Goal: Task Accomplishment & Management: Use online tool/utility

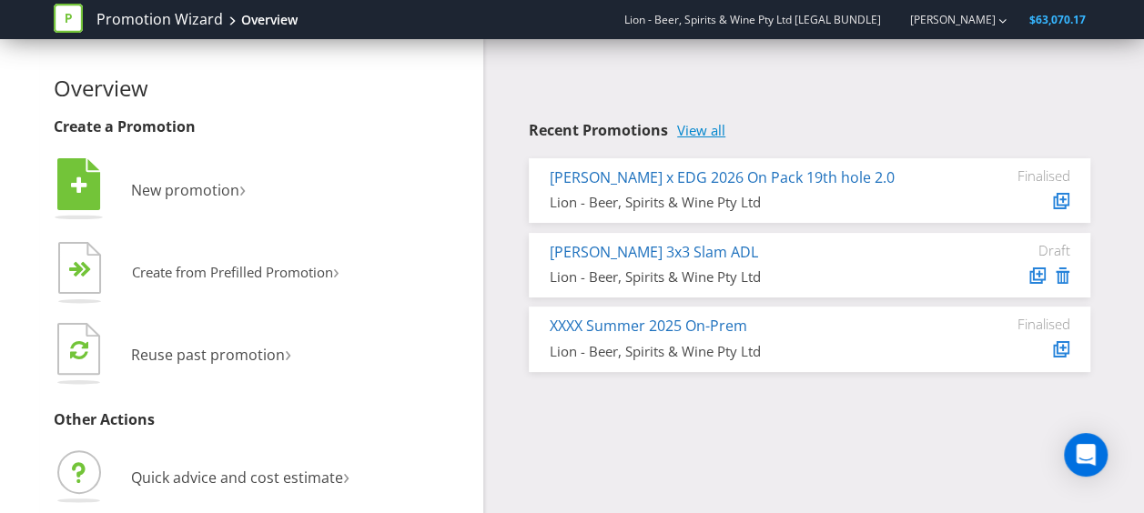
click at [704, 129] on link "View all" at bounding box center [701, 130] width 48 height 15
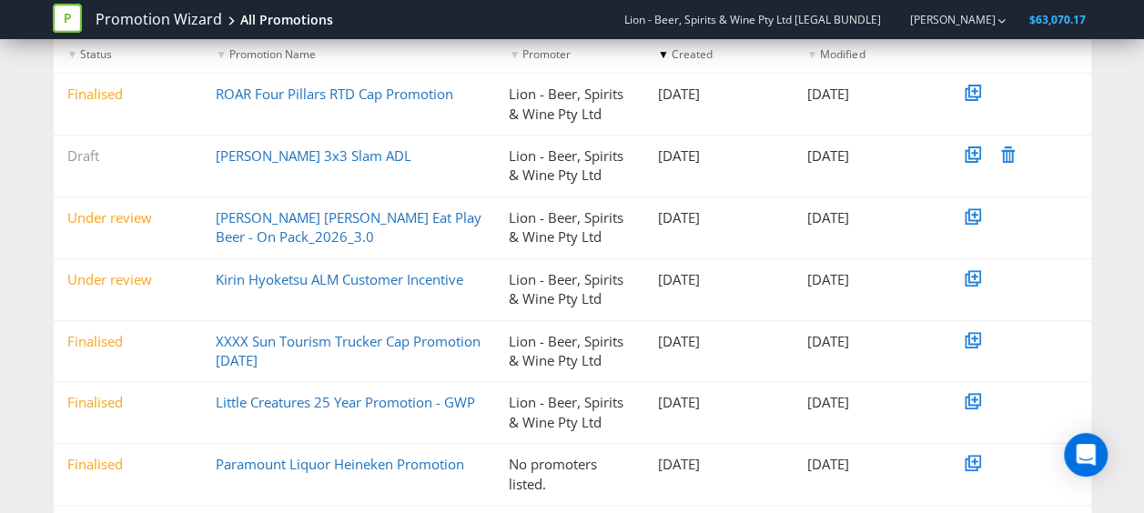
scroll to position [468, 0]
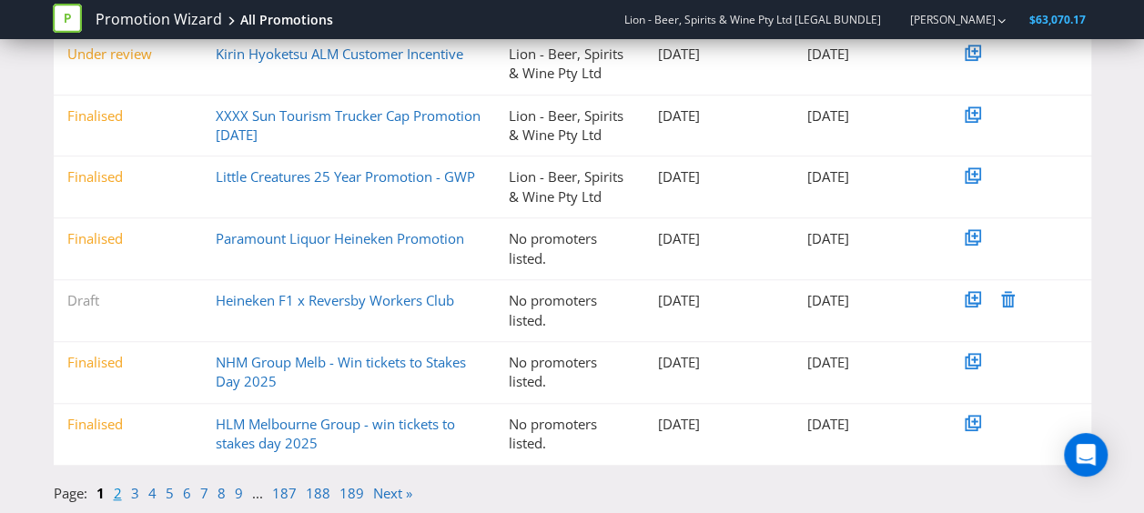
click at [118, 497] on link "2" at bounding box center [118, 493] width 8 height 18
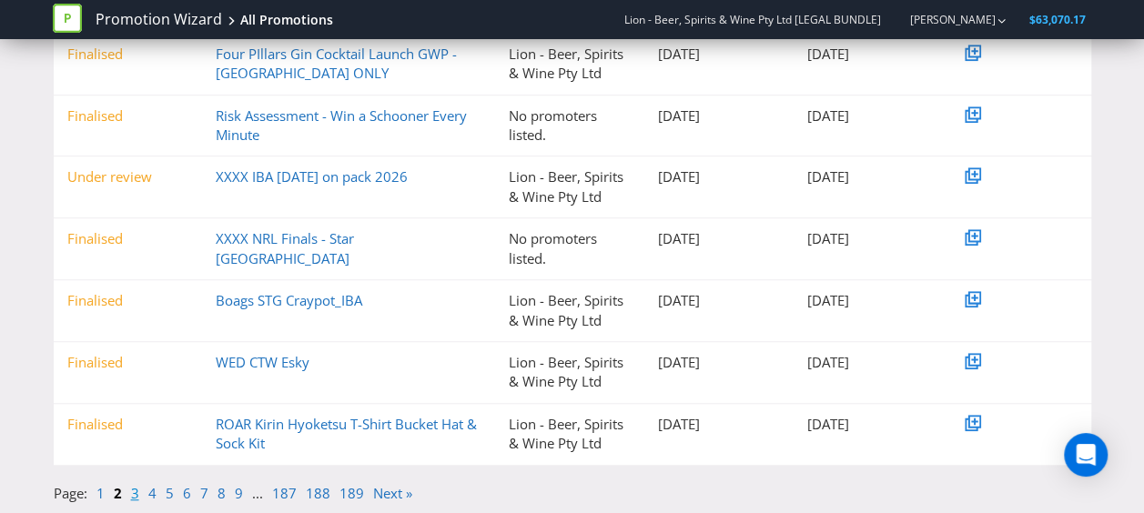
click at [137, 495] on link "3" at bounding box center [135, 493] width 8 height 18
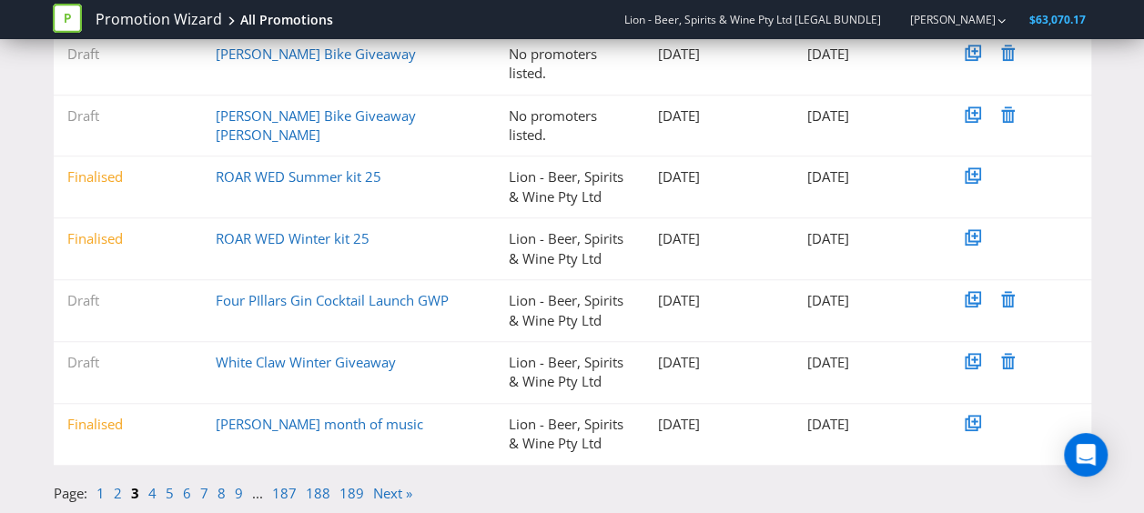
click at [157, 494] on li "4" at bounding box center [156, 493] width 17 height 19
click at [152, 493] on link "4" at bounding box center [152, 493] width 8 height 18
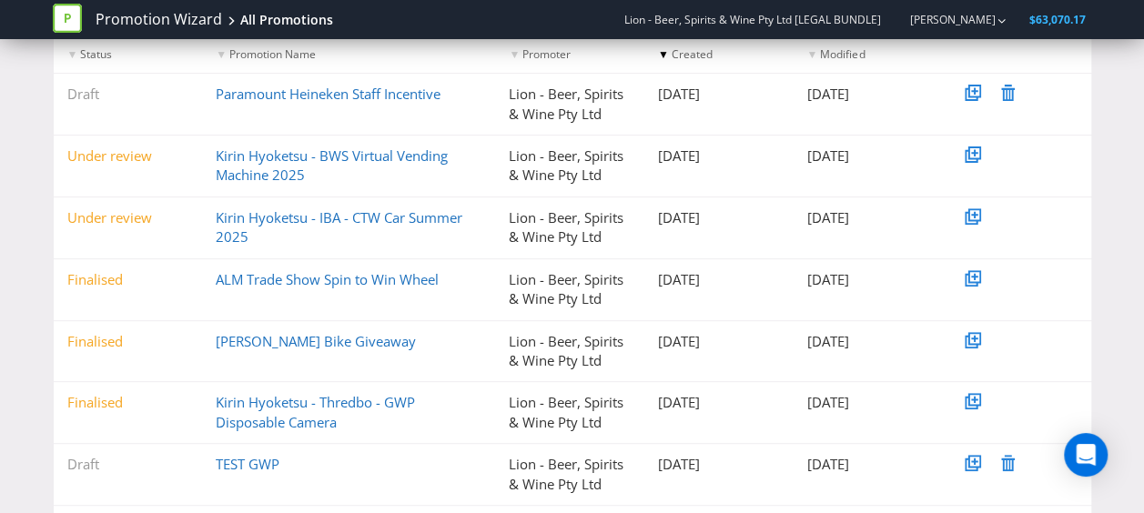
scroll to position [242, 0]
click at [299, 162] on link "Kirin Hyoketsu - BWS Virtual Vending Machine 2025" at bounding box center [332, 165] width 232 height 37
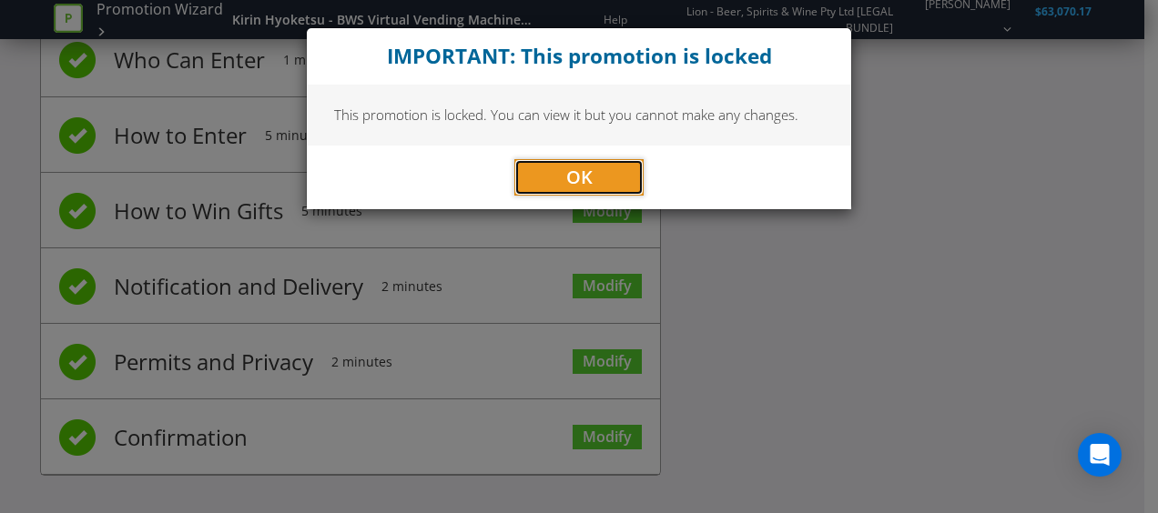
click at [619, 168] on button "OK" at bounding box center [578, 177] width 129 height 36
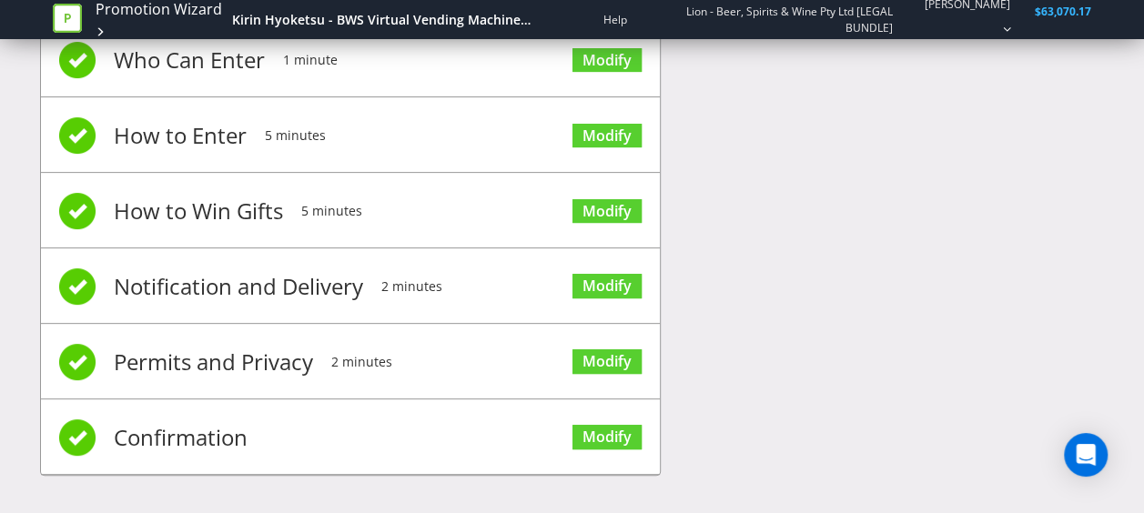
scroll to position [0, 0]
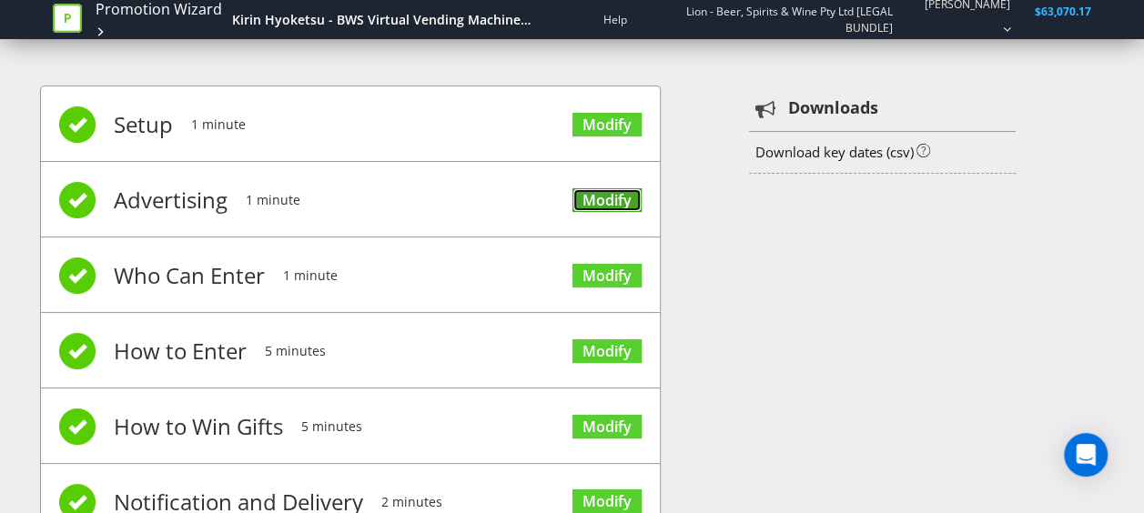
click at [590, 204] on link "Modify" at bounding box center [607, 200] width 69 height 25
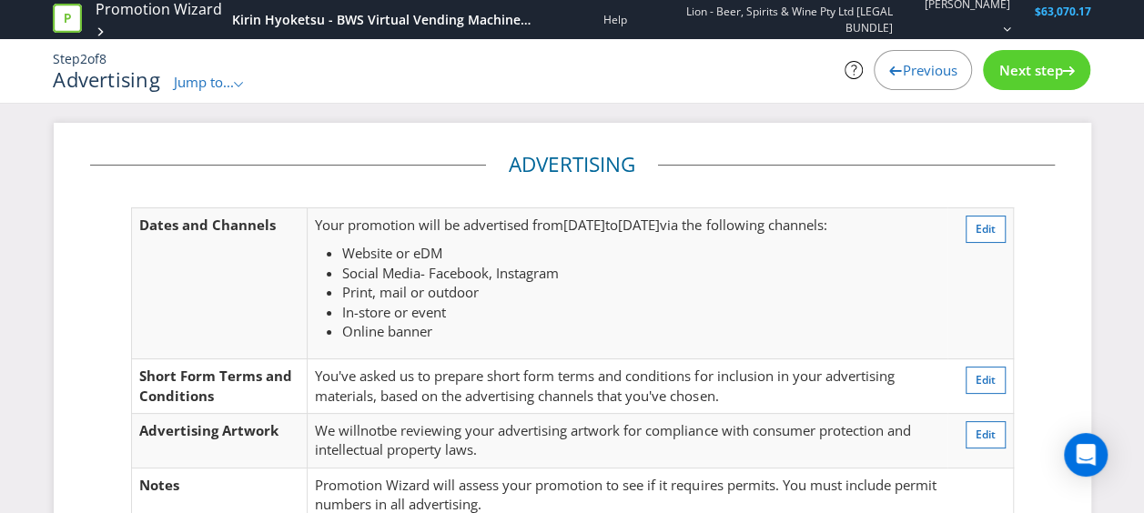
click at [1044, 60] on div "Next step" at bounding box center [1036, 70] width 107 height 40
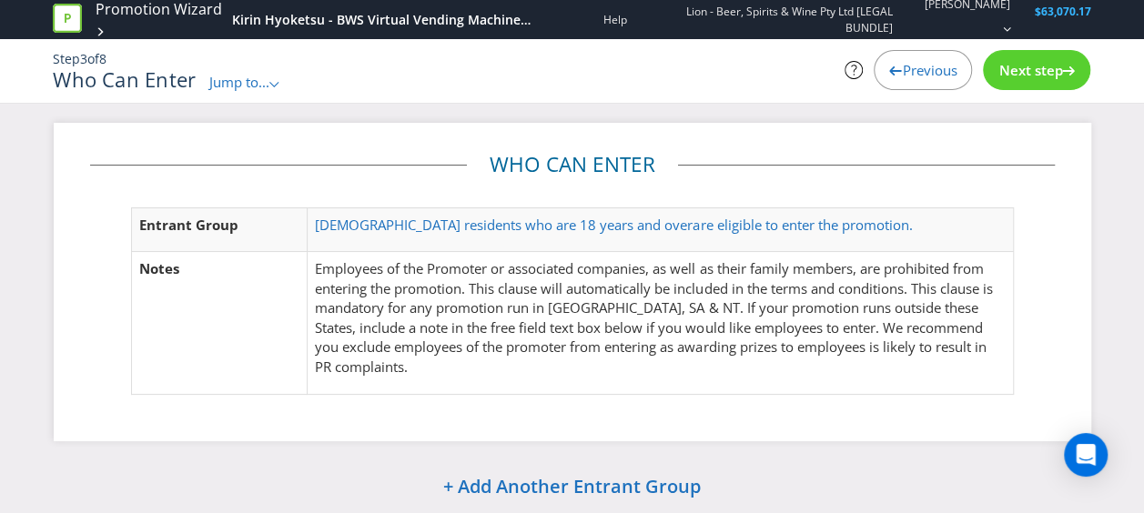
click at [1016, 78] on span "Next step" at bounding box center [1031, 70] width 64 height 18
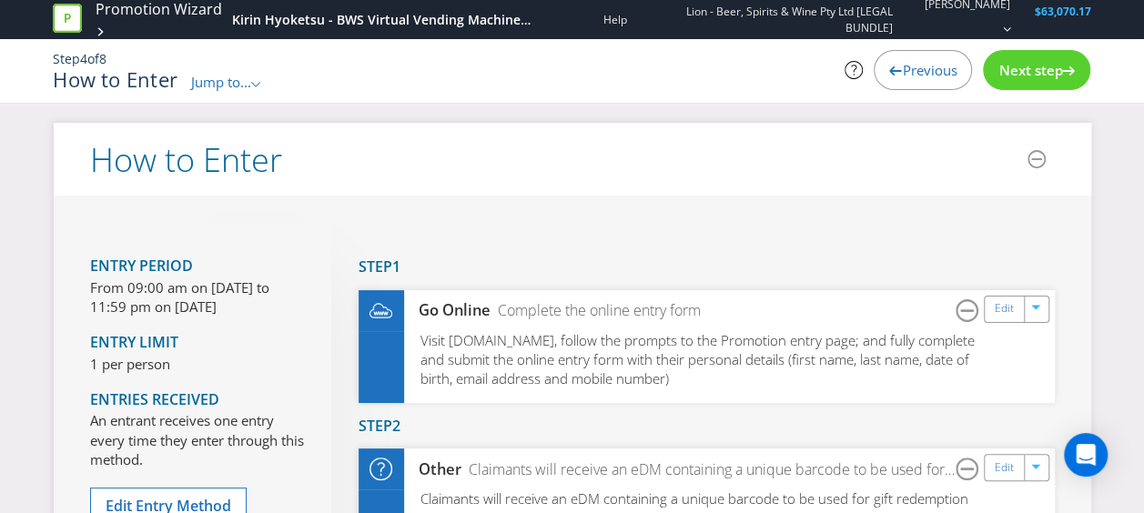
click at [1016, 77] on span "Next step" at bounding box center [1031, 70] width 64 height 18
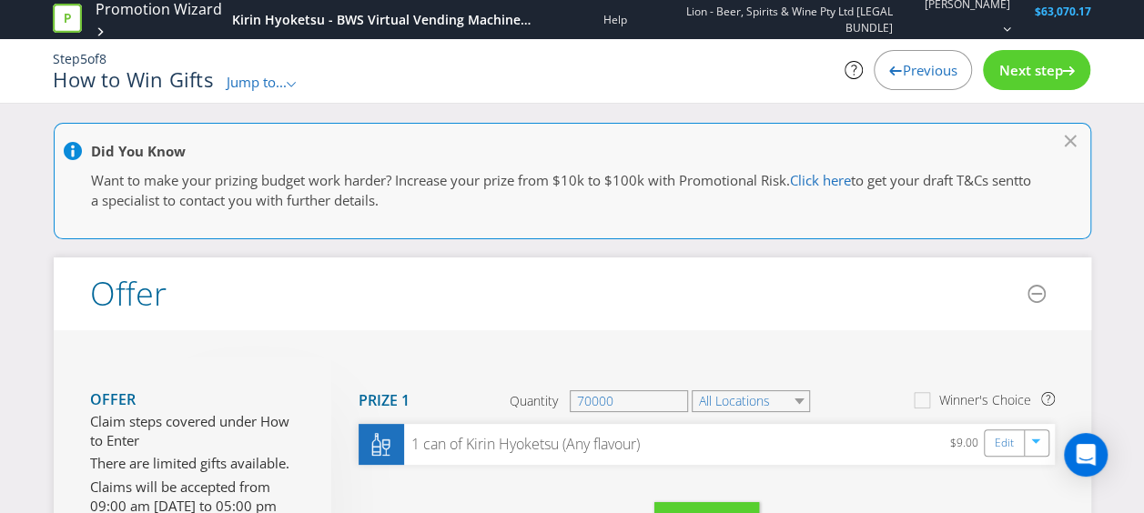
click at [1001, 73] on span "Next step" at bounding box center [1031, 70] width 64 height 18
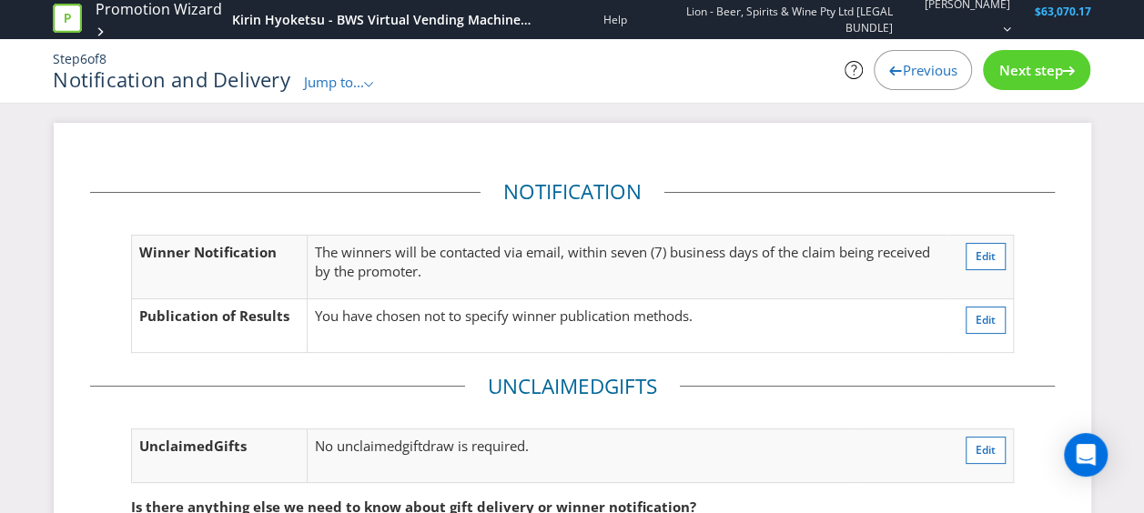
click at [915, 76] on span "Previous" at bounding box center [929, 70] width 55 height 18
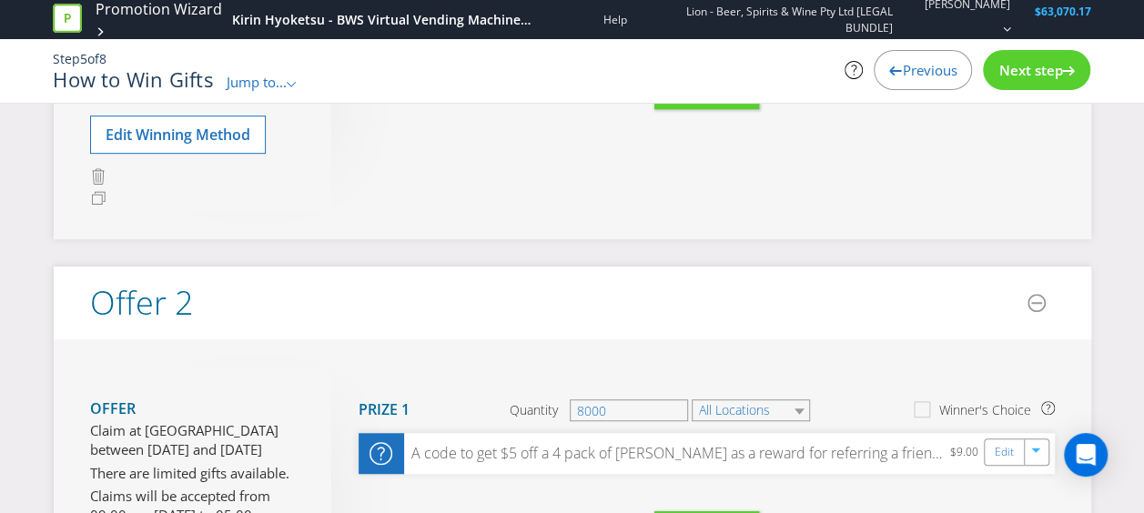
scroll to position [681, 0]
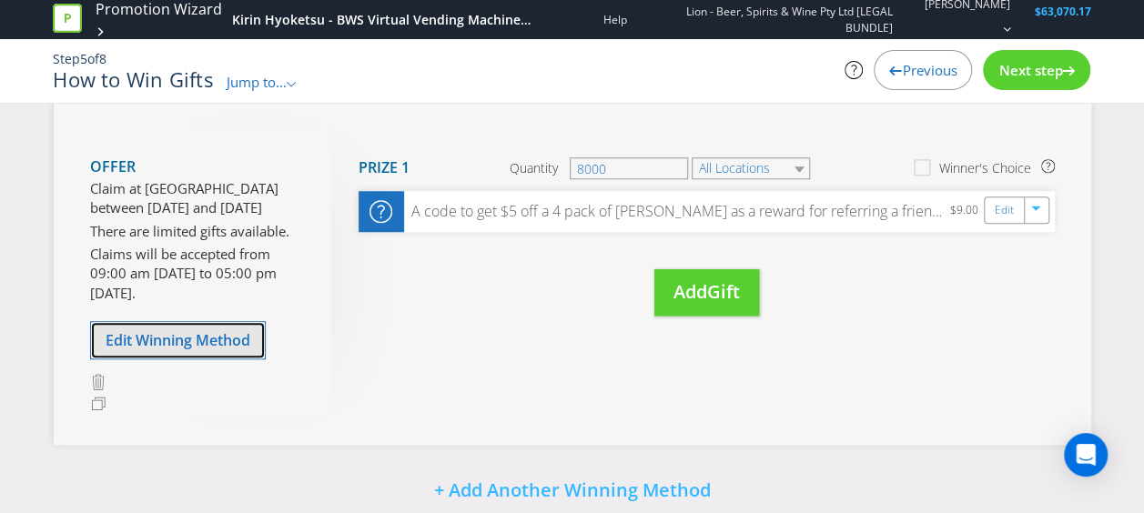
click at [190, 335] on span "Edit Winning Method" at bounding box center [178, 340] width 145 height 20
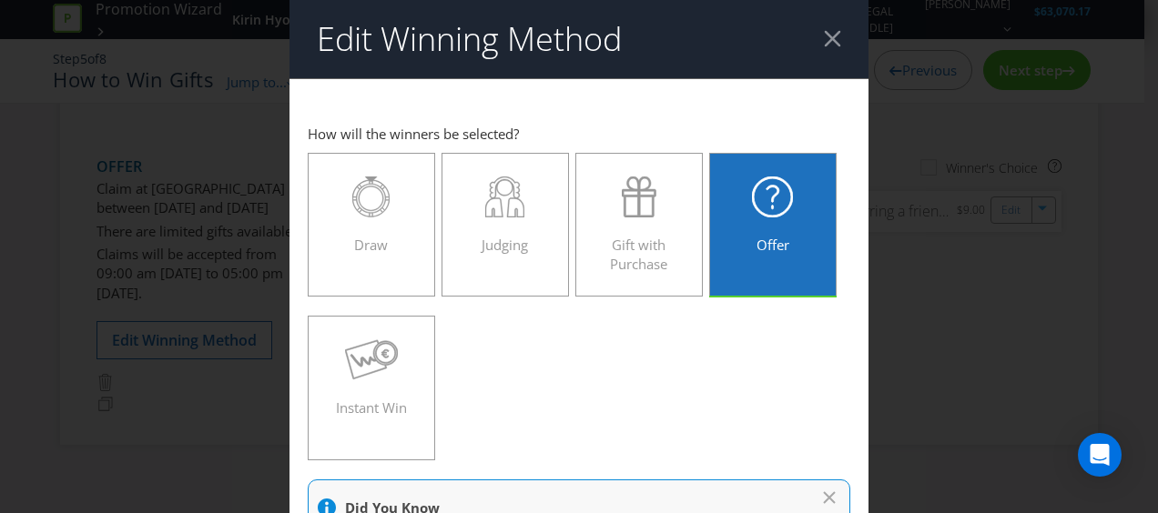
click at [824, 37] on div at bounding box center [832, 38] width 17 height 17
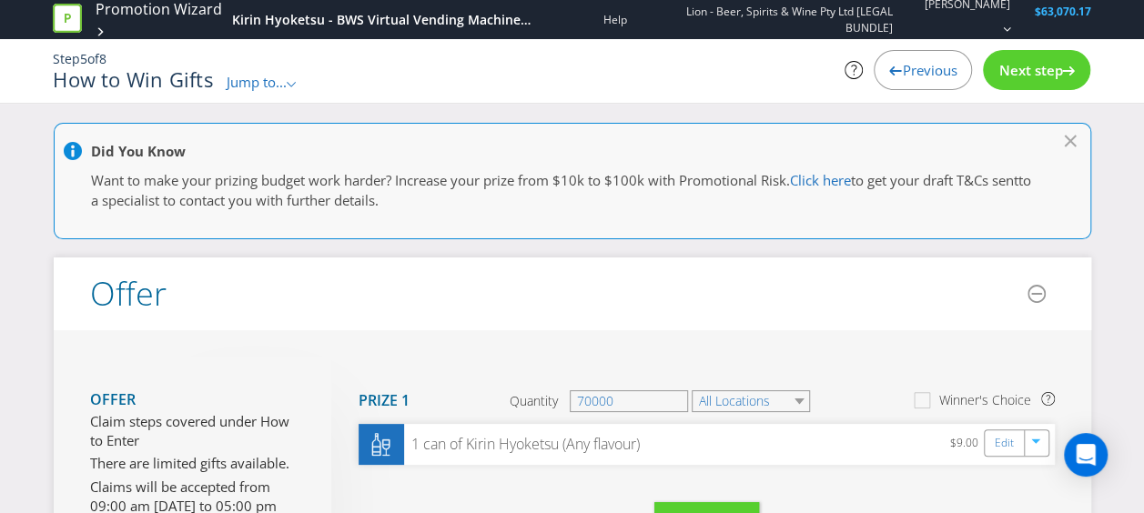
click at [1019, 63] on span "Next step" at bounding box center [1031, 70] width 64 height 18
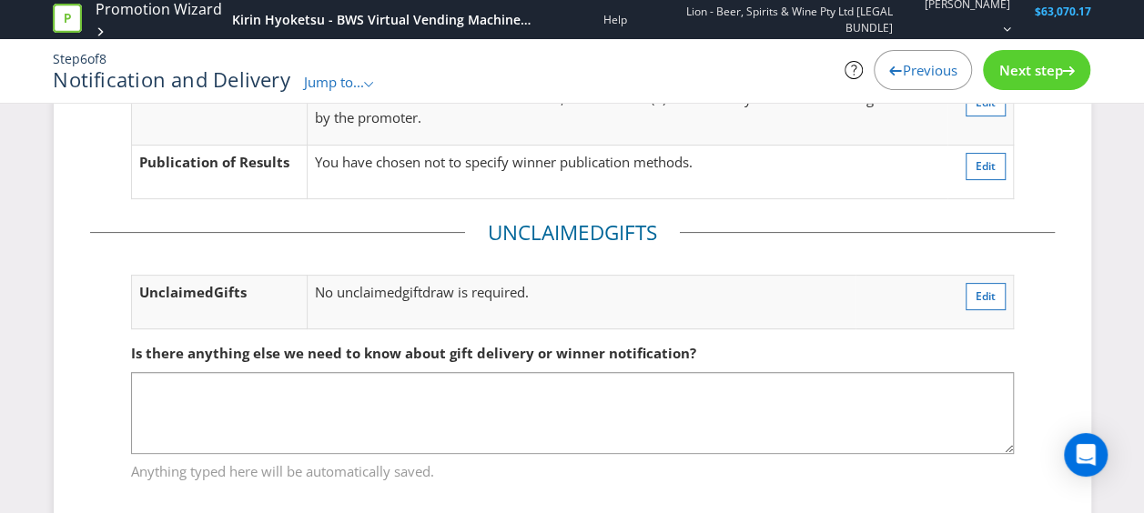
scroll to position [187, 0]
